Goal: Find specific page/section: Find specific page/section

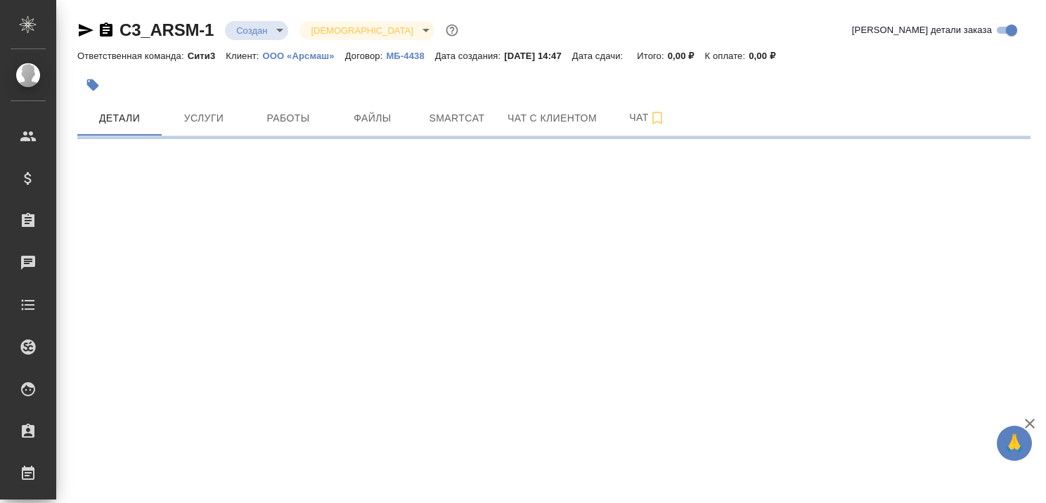
select select "RU"
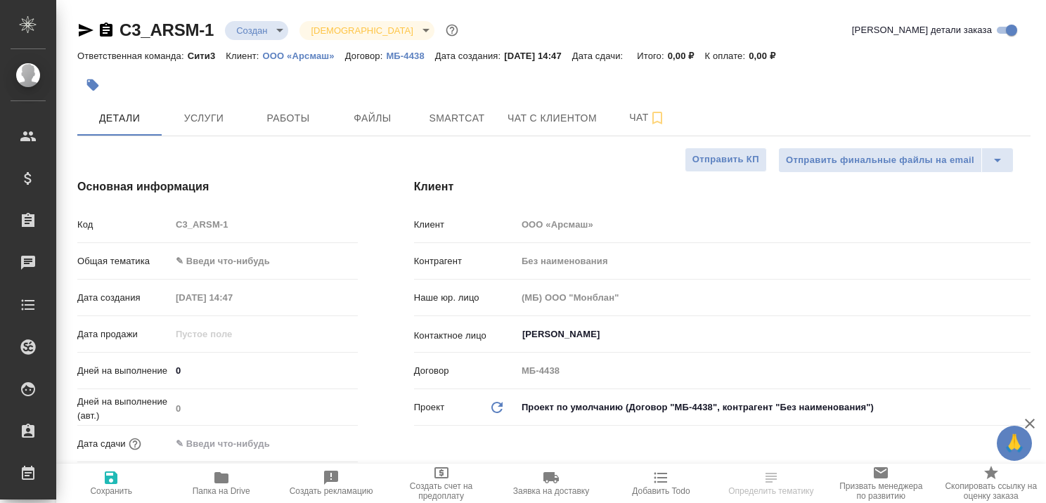
type textarea "x"
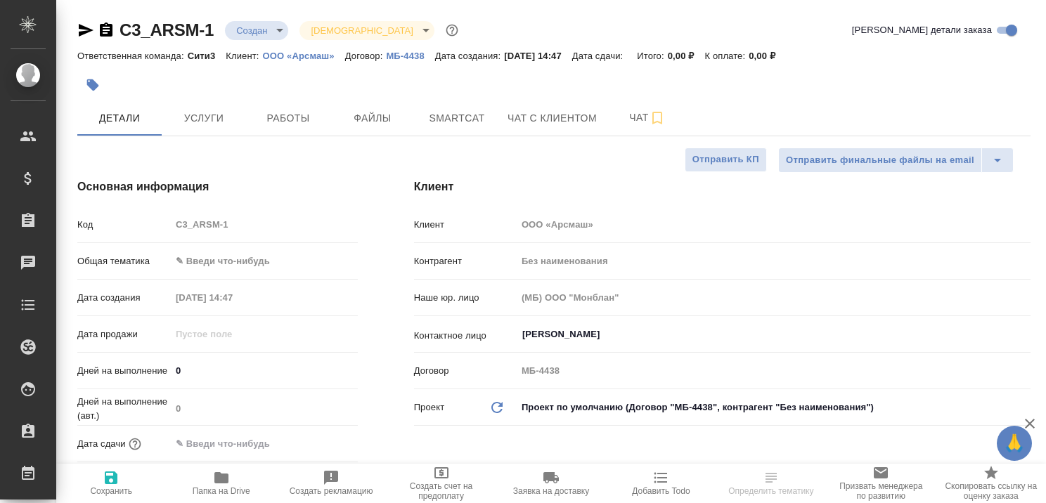
type textarea "x"
type input "Касаткина Александра"
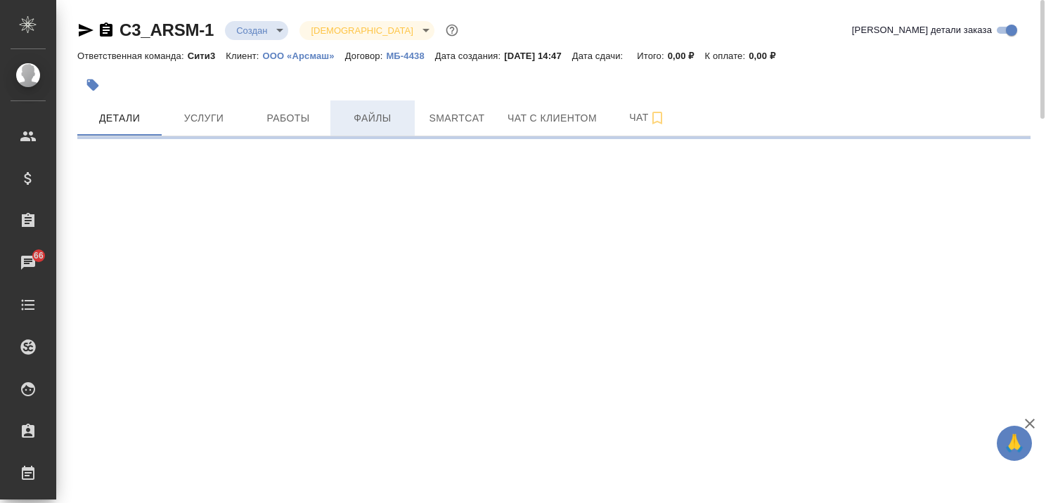
select select "RU"
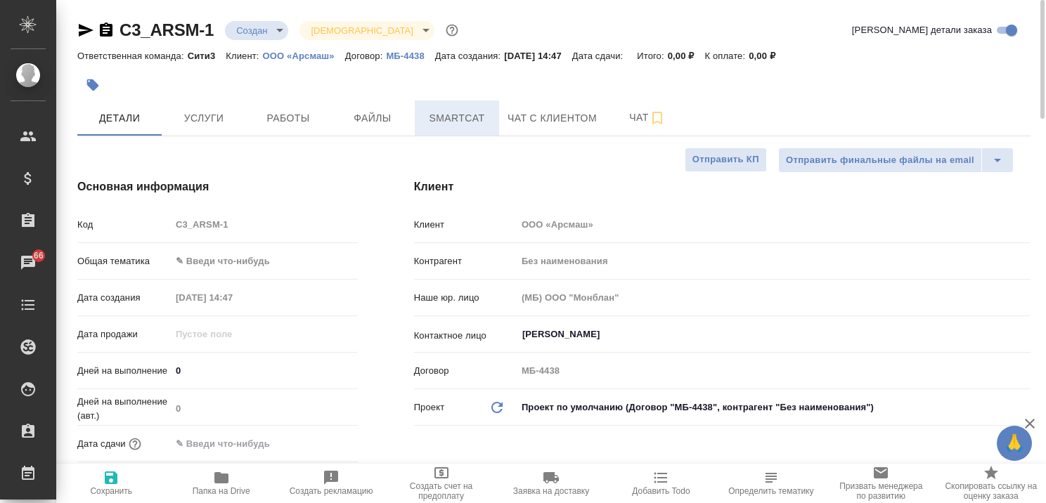
type textarea "x"
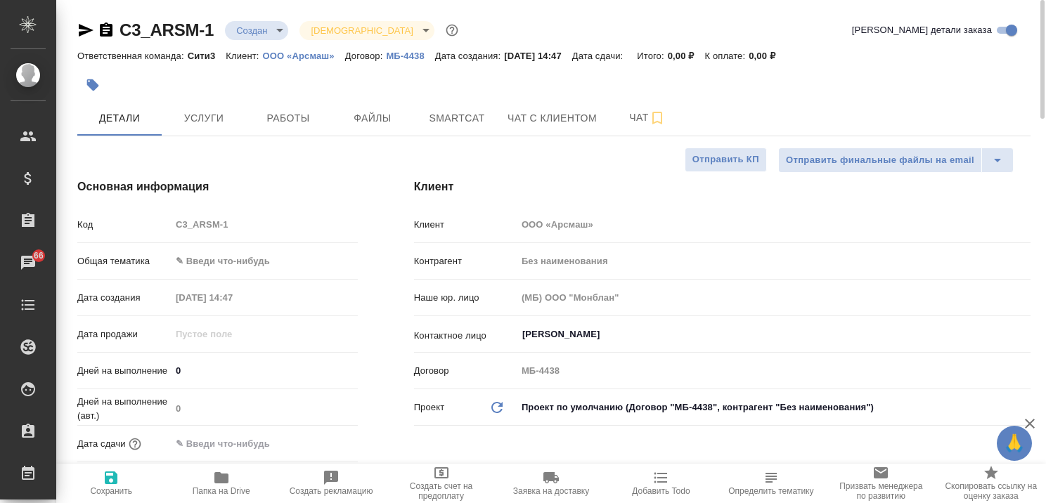
type textarea "x"
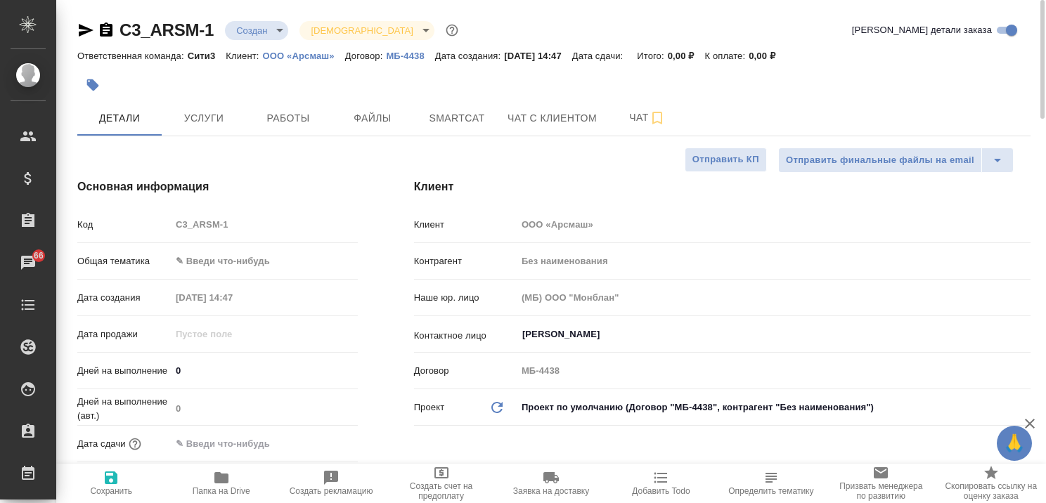
type textarea "x"
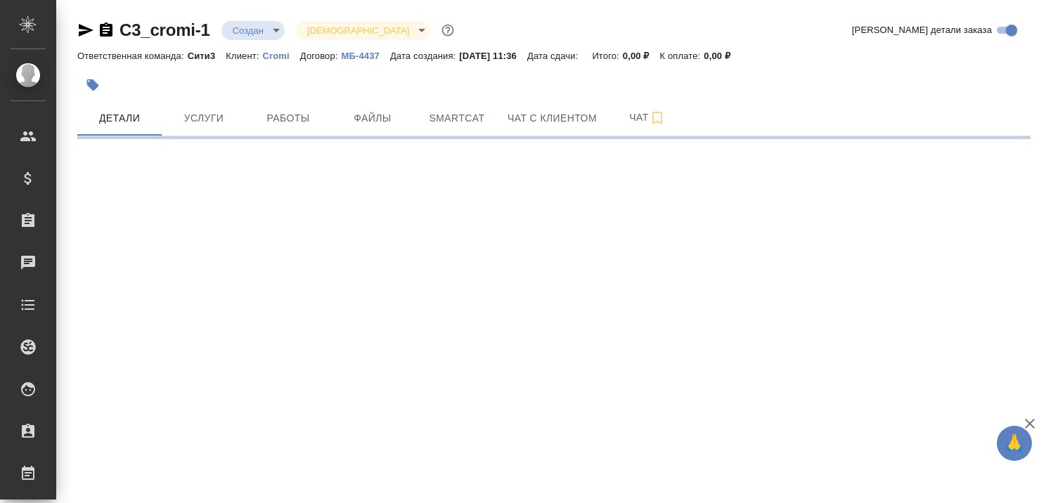
select select "RU"
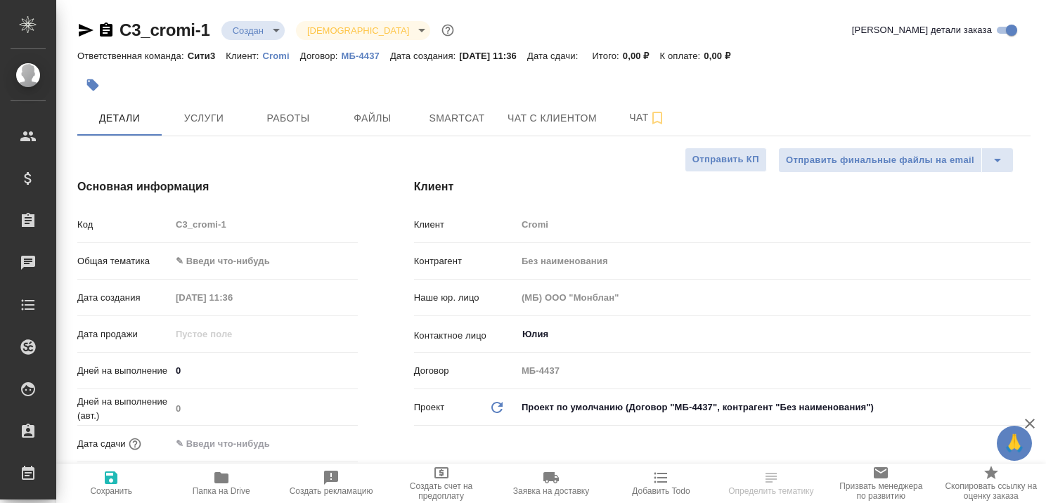
type textarea "x"
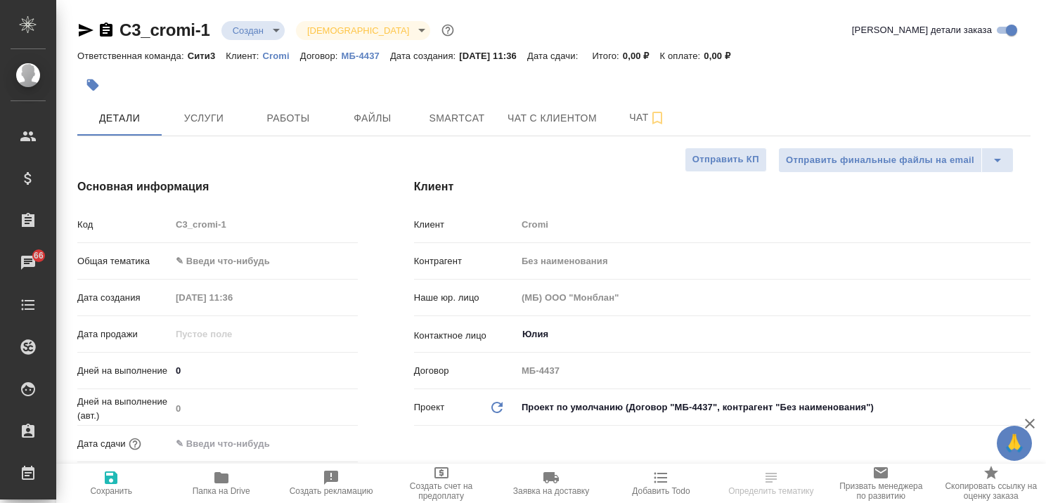
type textarea "x"
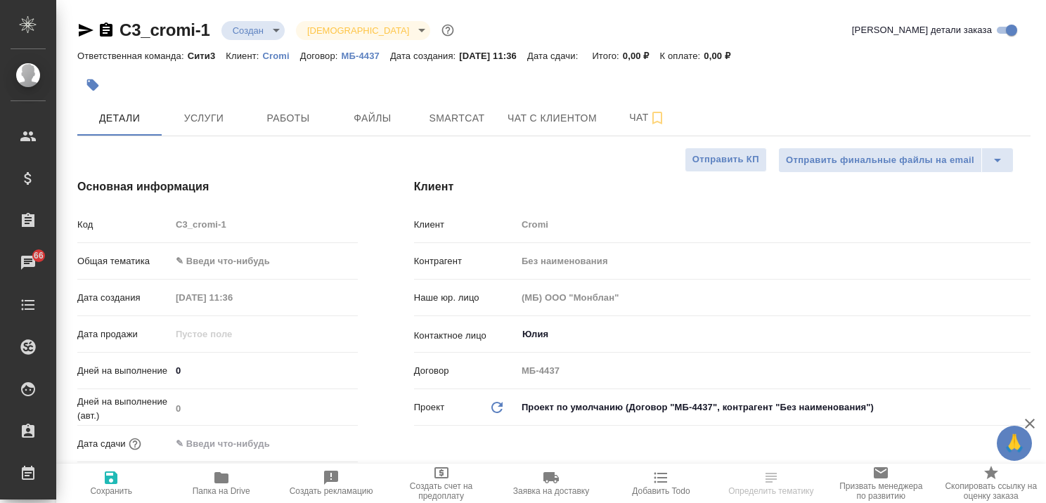
type textarea "x"
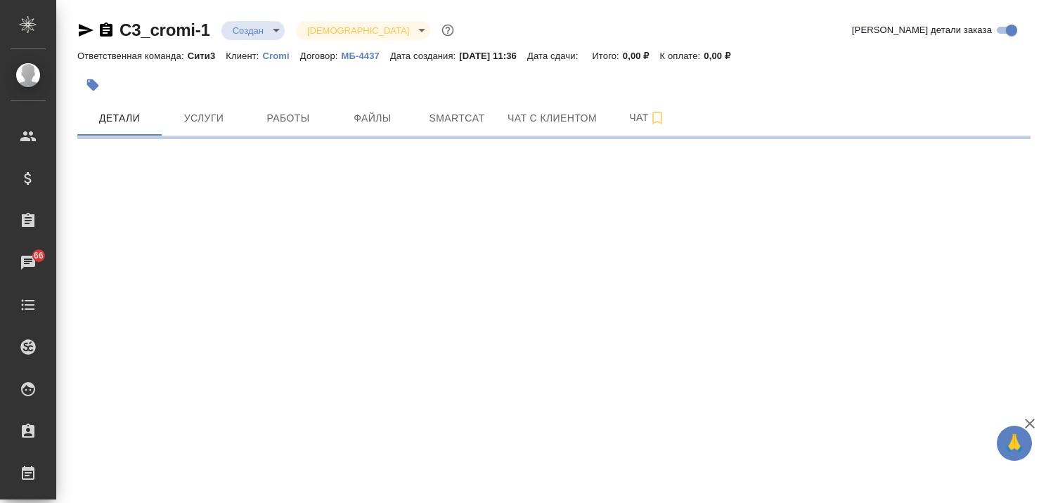
select select "RU"
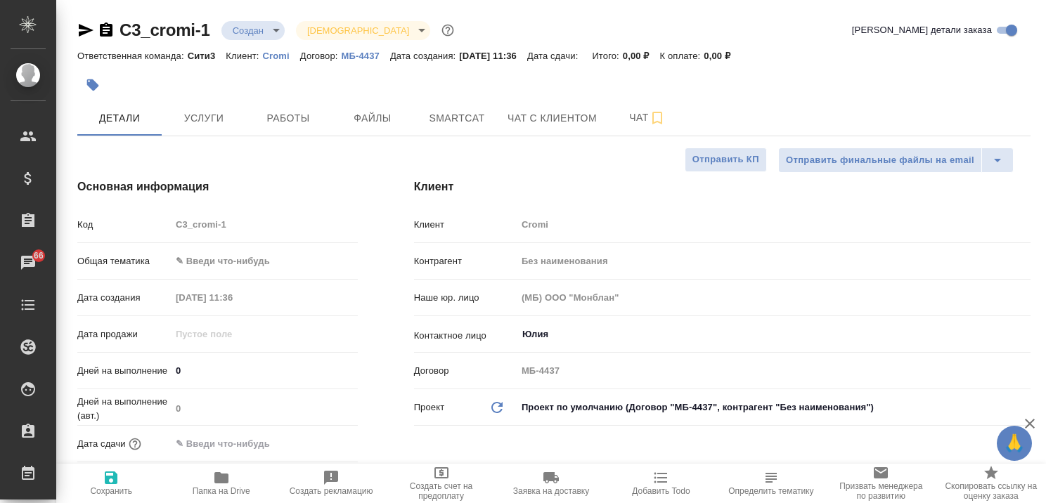
type textarea "x"
click at [538, 115] on span "Чат с клиентом" at bounding box center [551, 119] width 89 height 18
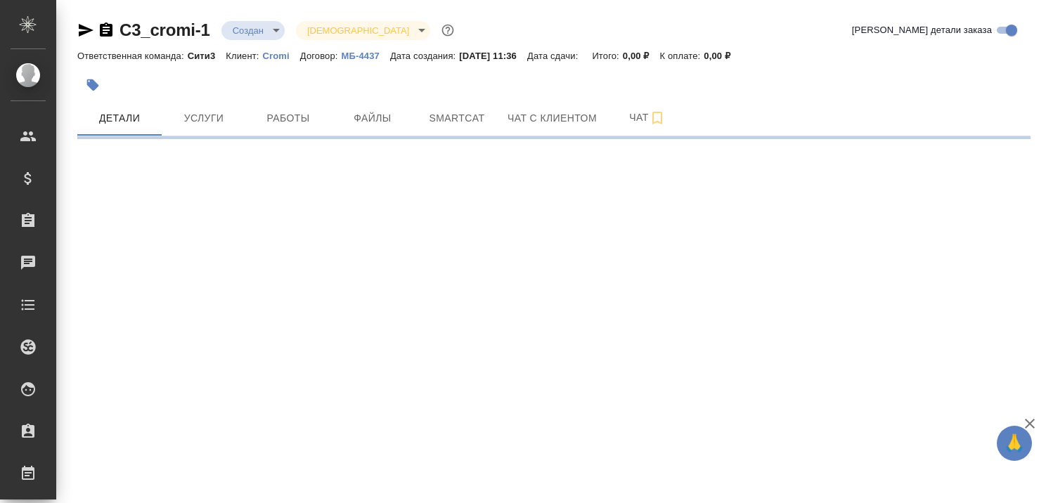
select select "RU"
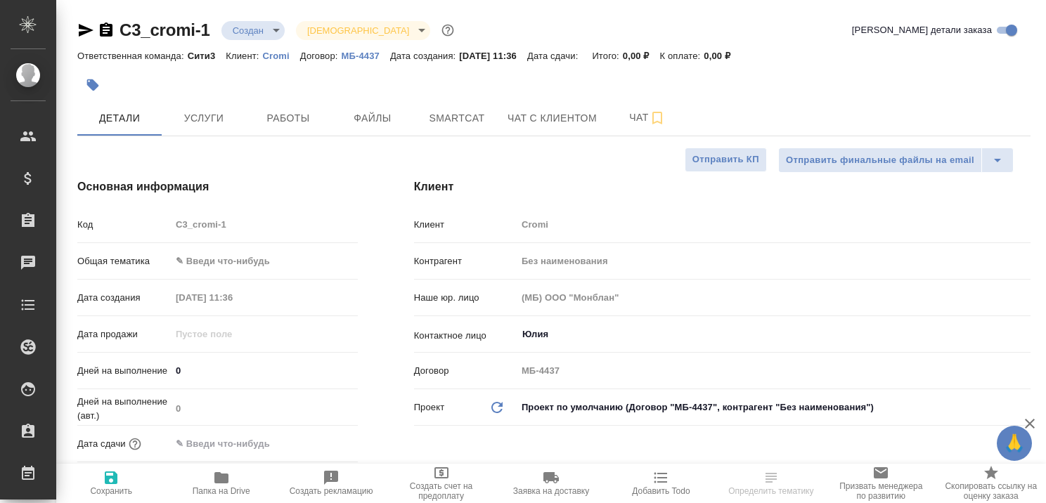
type textarea "x"
click at [278, 53] on p "Cromi" at bounding box center [281, 56] width 37 height 11
type textarea "x"
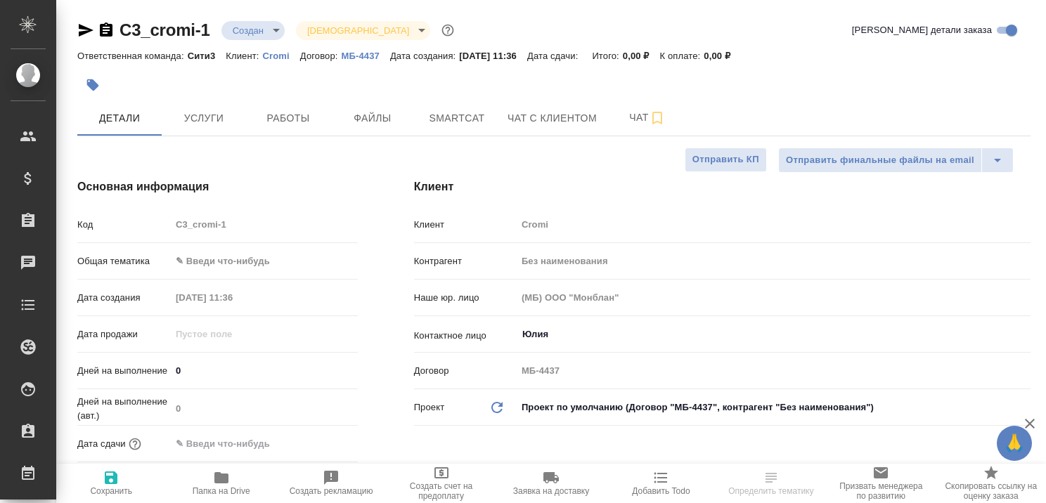
type textarea "x"
select select "RU"
type textarea "x"
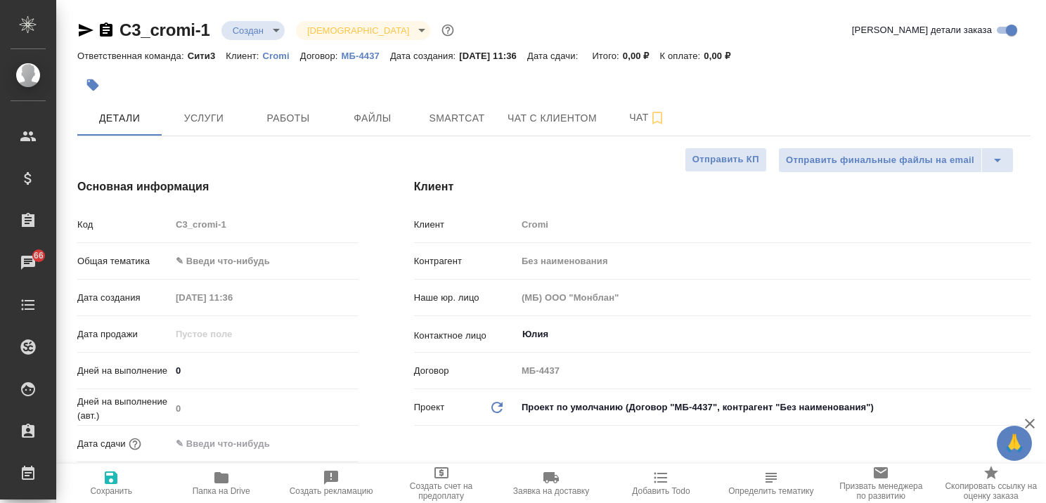
type textarea "x"
click at [200, 118] on span "Услуги" at bounding box center [203, 119] width 67 height 18
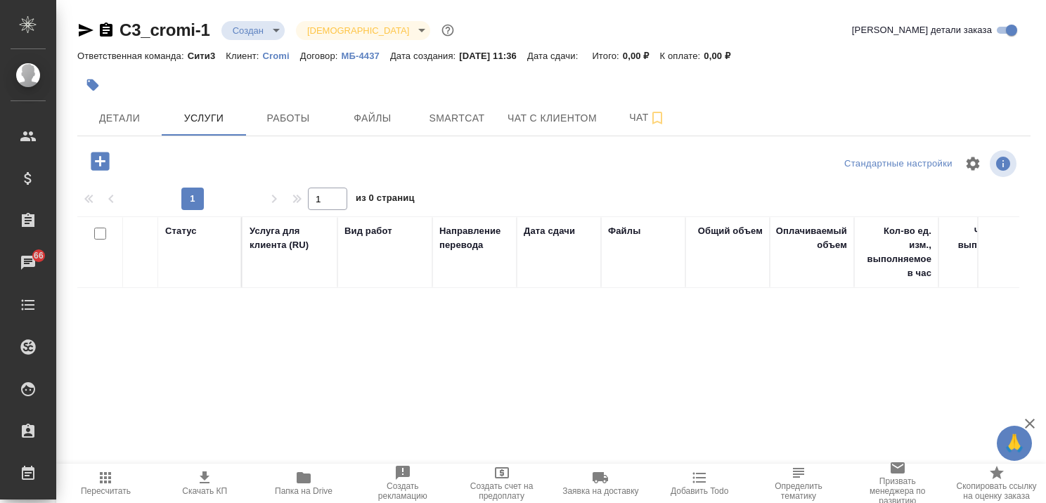
click at [276, 55] on p "Cromi" at bounding box center [281, 56] width 37 height 11
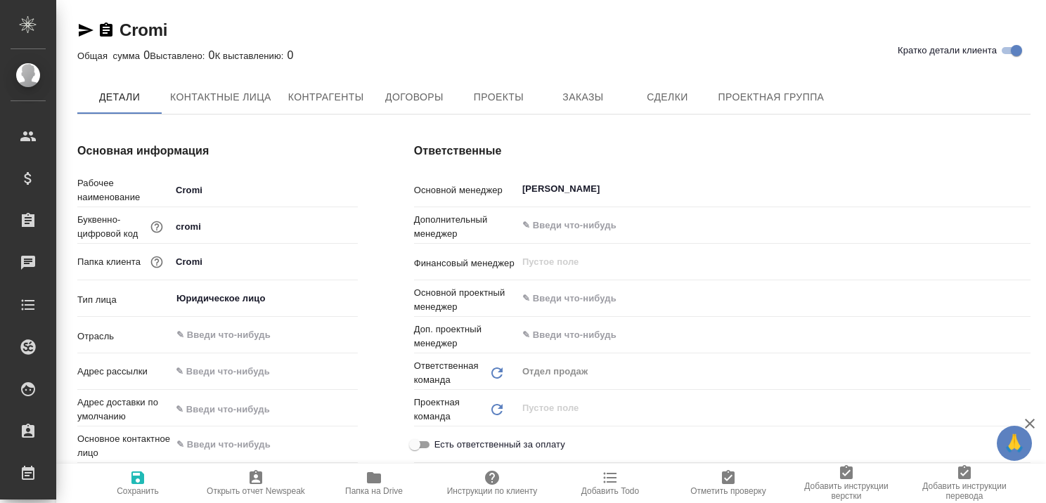
type textarea "x"
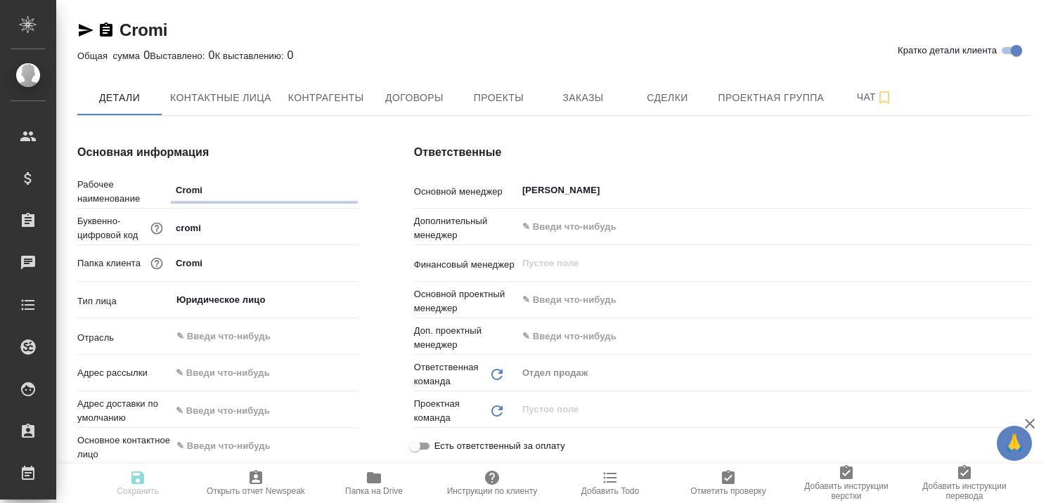
type textarea "x"
click at [208, 89] on span "Контактные лица" at bounding box center [220, 98] width 101 height 18
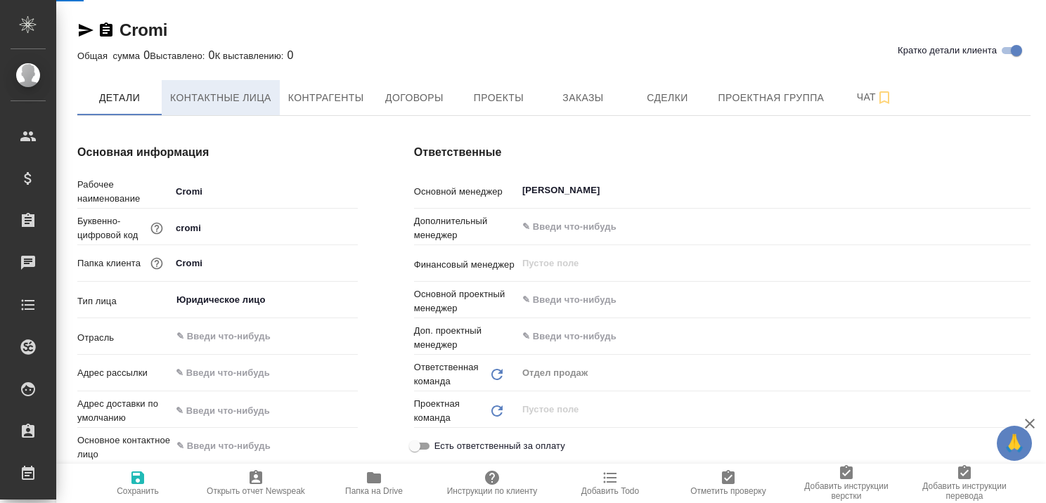
type textarea "x"
select select "RU"
type textarea "x"
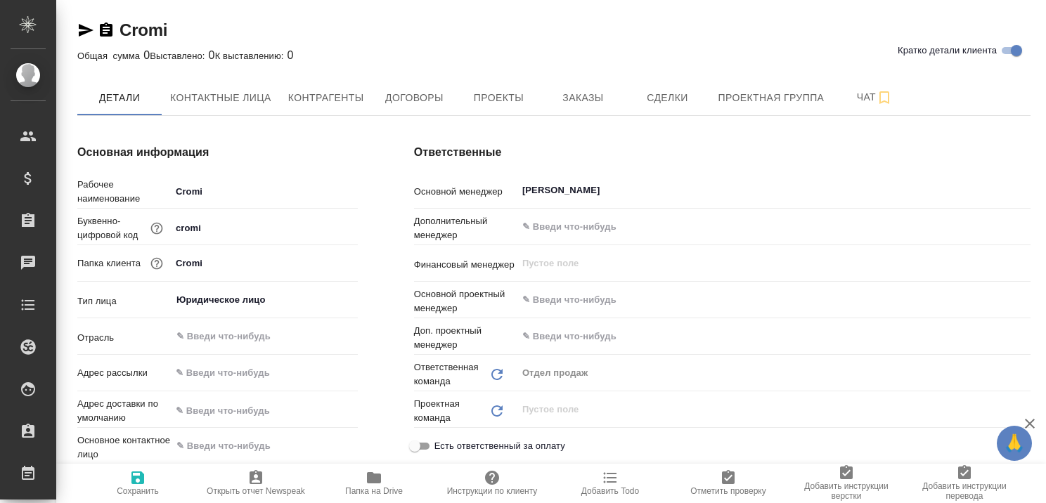
type textarea "x"
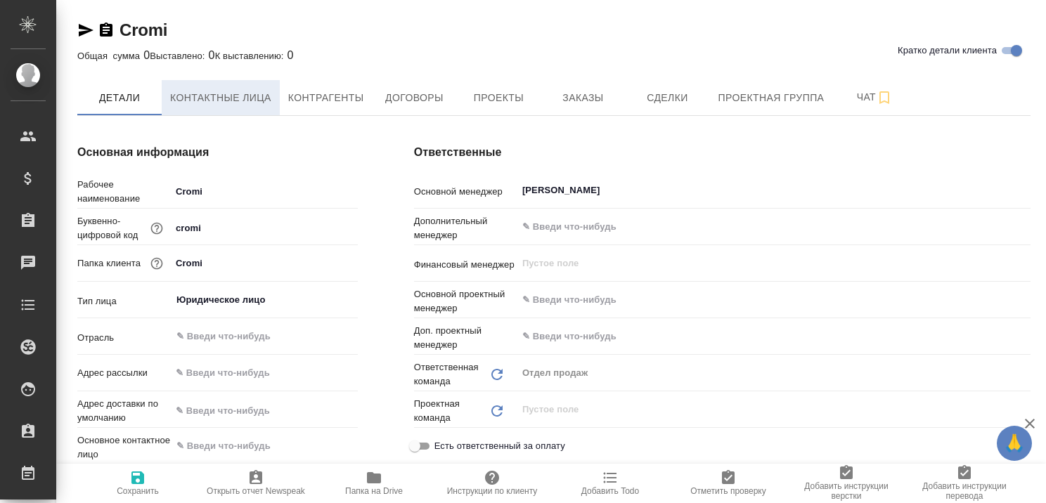
type textarea "x"
click at [235, 99] on span "Контактные лица" at bounding box center [220, 98] width 101 height 18
select select "RU"
